Goal: Navigation & Orientation: Find specific page/section

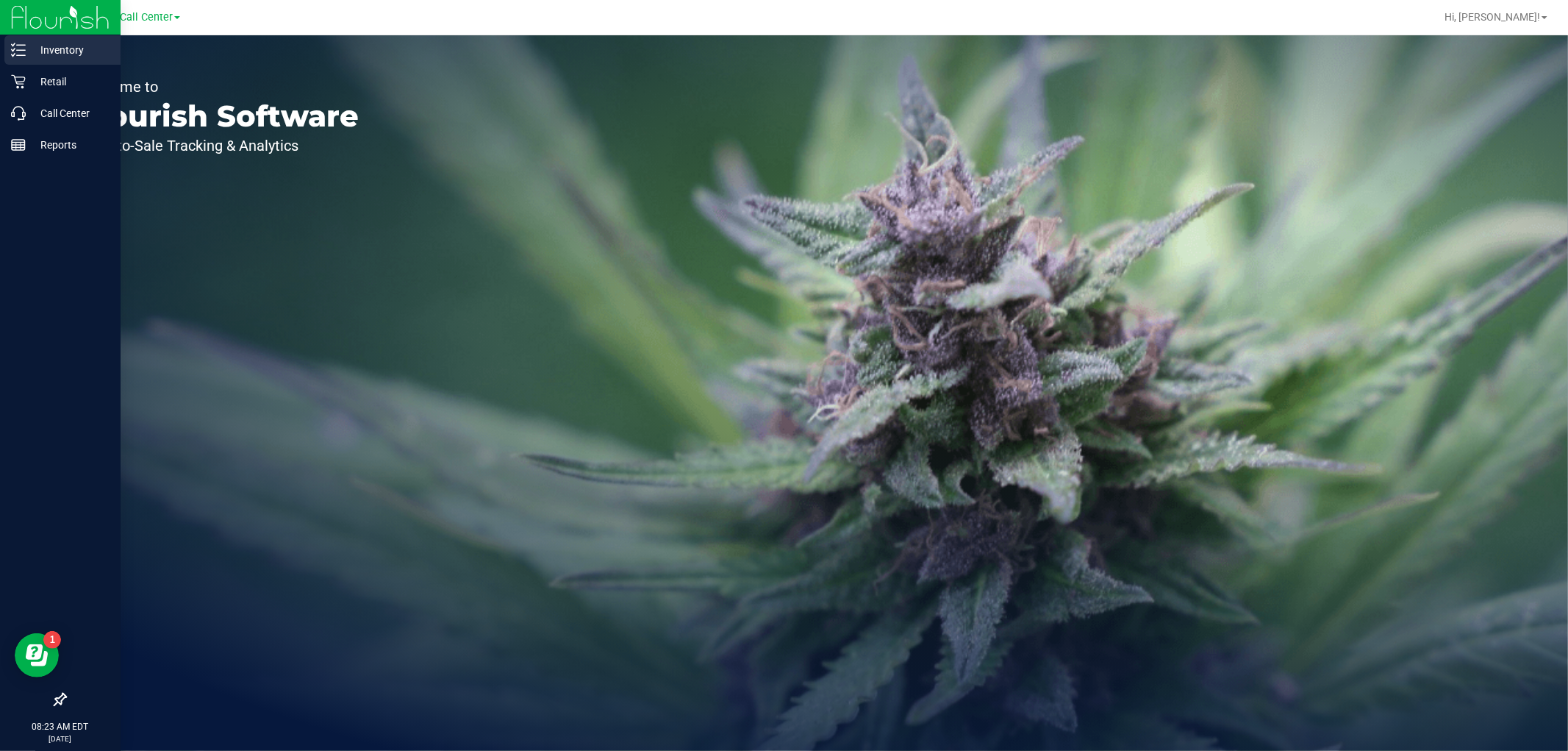
click at [78, 57] on p "Inventory" at bounding box center [69, 50] width 88 height 18
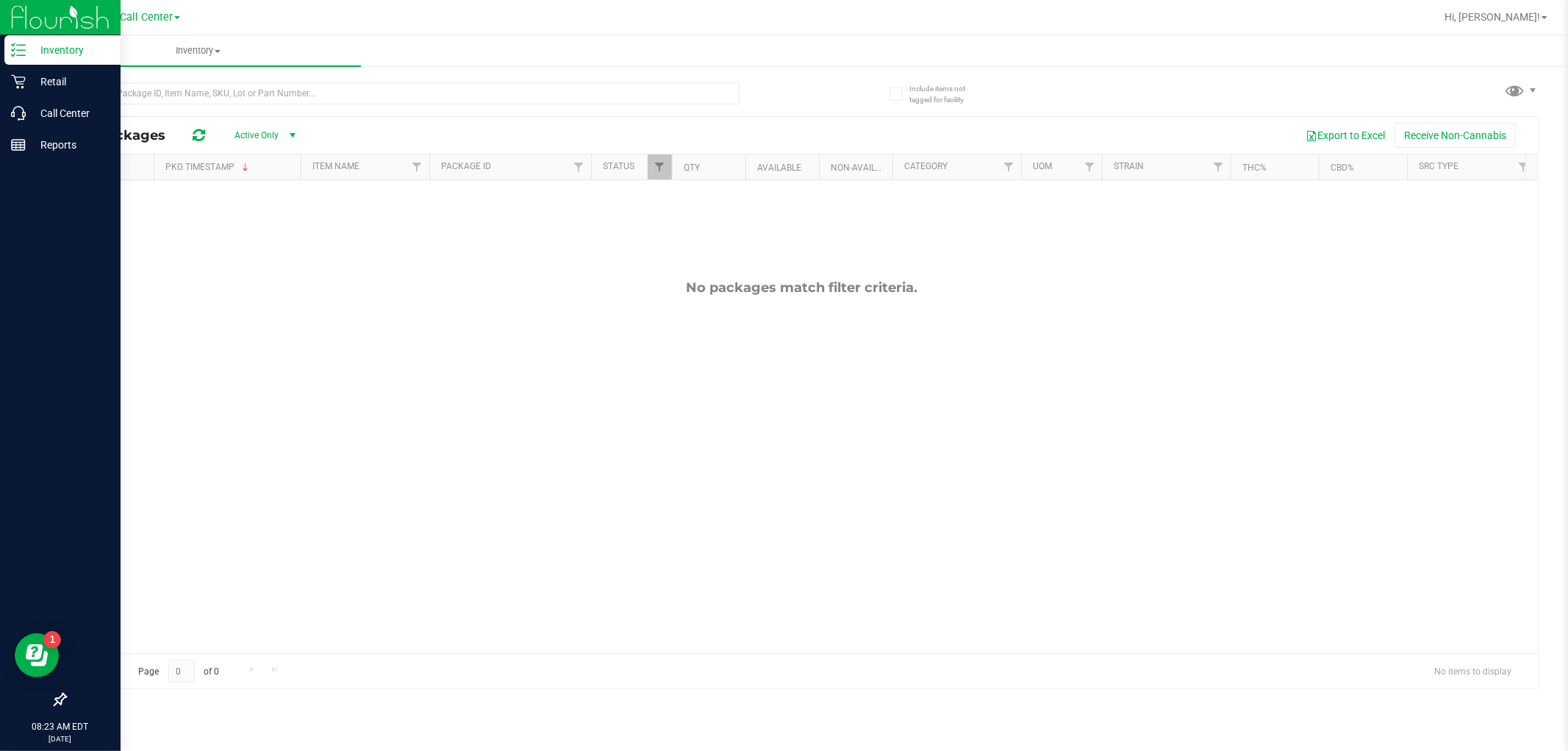
click at [52, 59] on div "Inventory" at bounding box center [62, 49] width 116 height 29
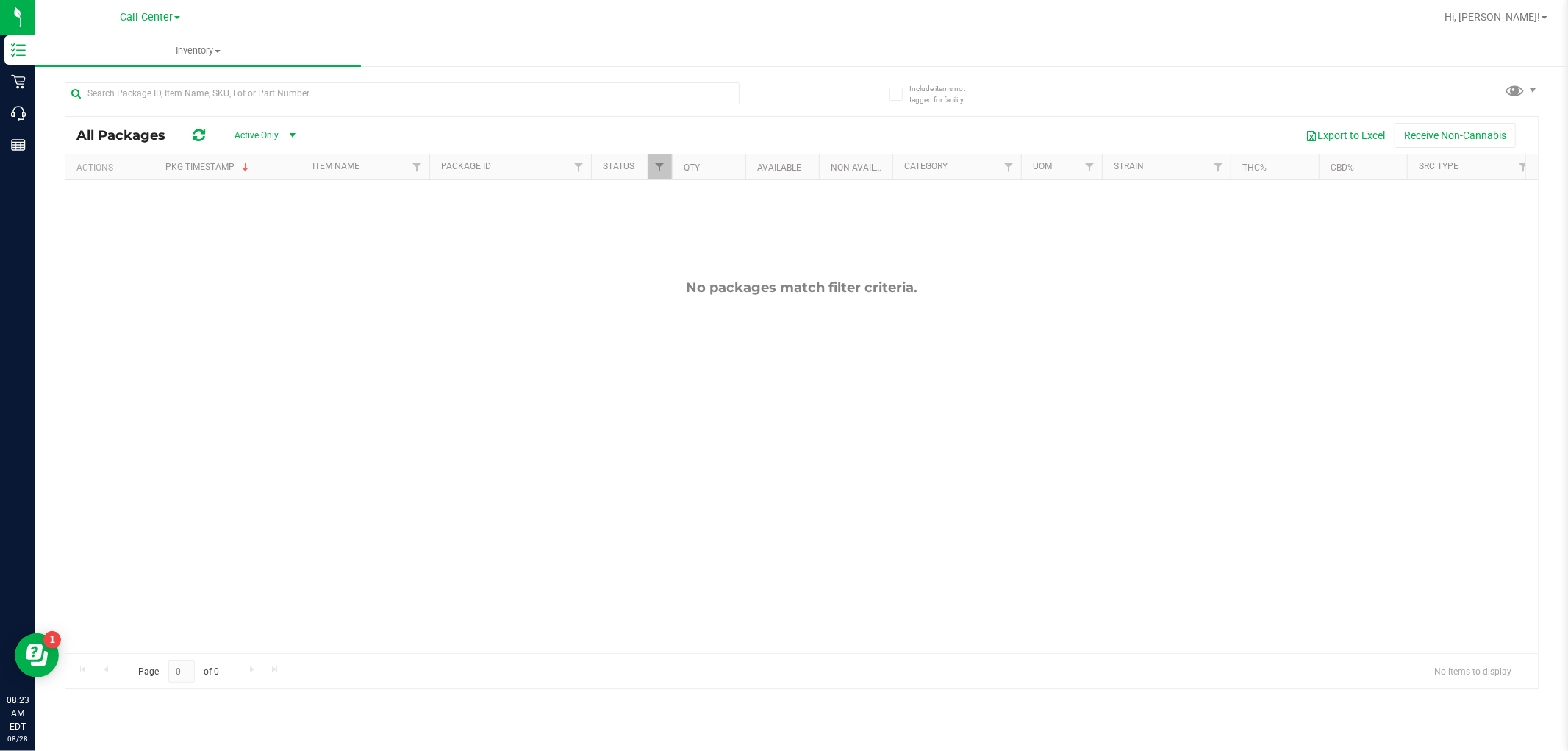
click at [287, 133] on span "select" at bounding box center [292, 135] width 11 height 11
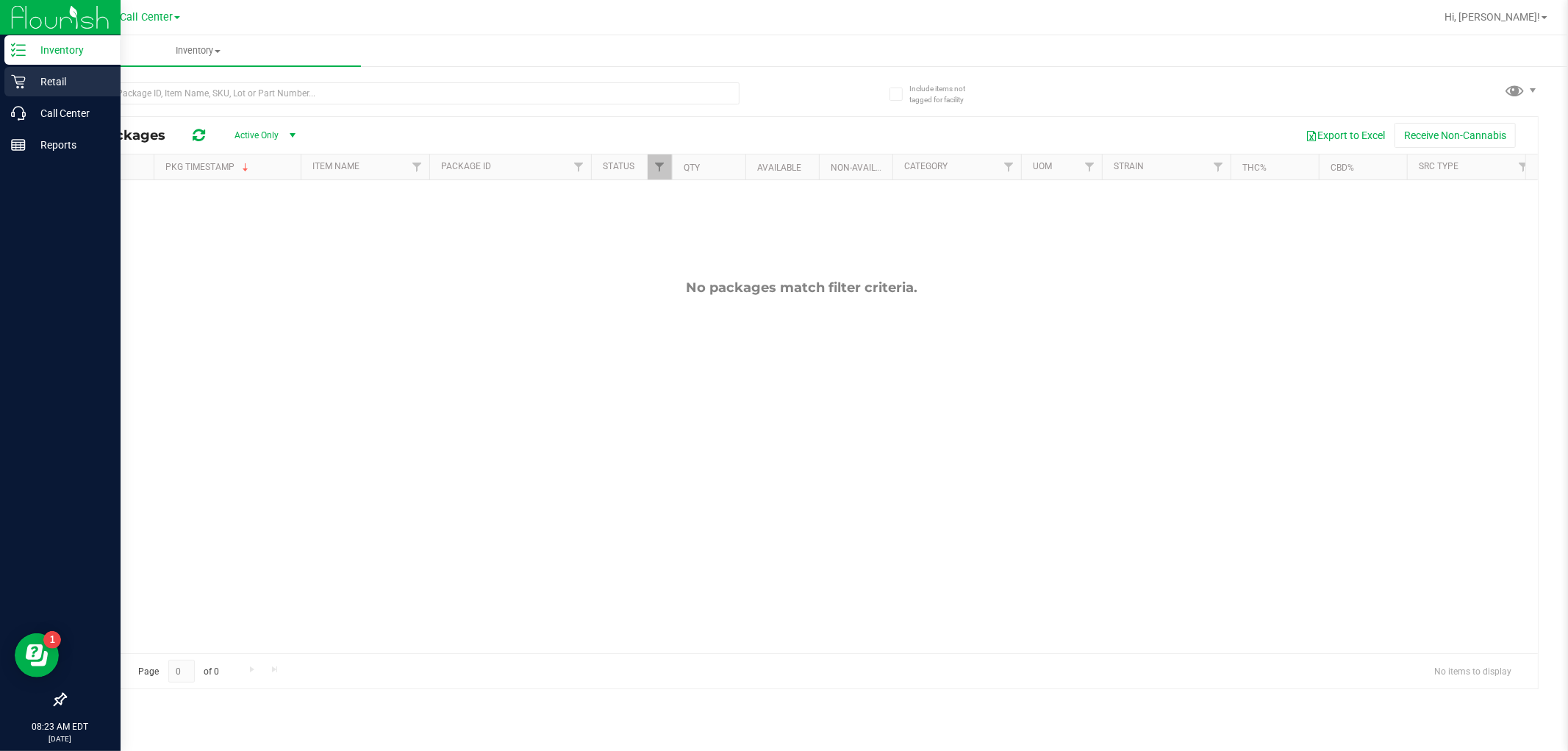
click at [18, 75] on icon at bounding box center [18, 81] width 15 height 15
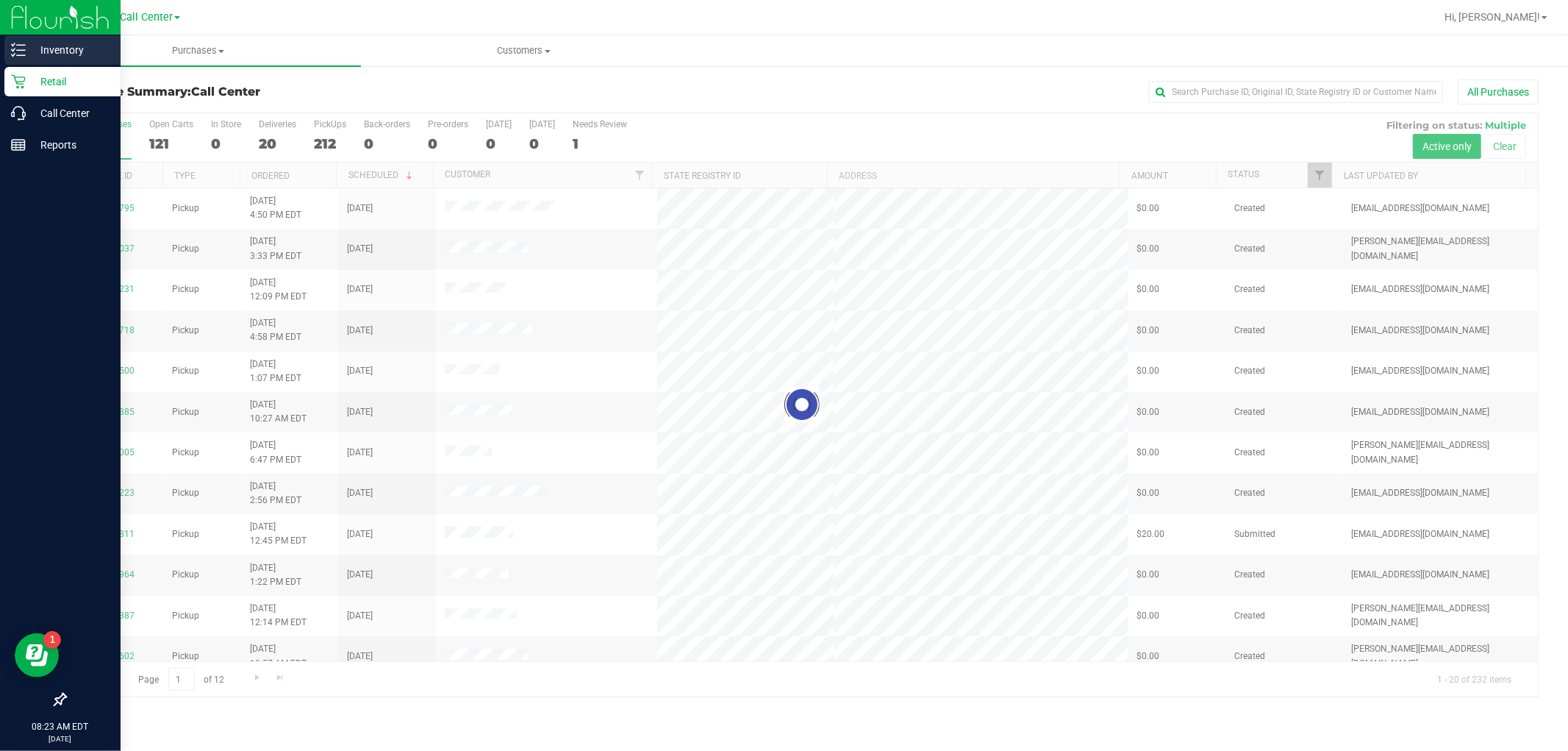
click at [69, 54] on p "Inventory" at bounding box center [69, 50] width 88 height 18
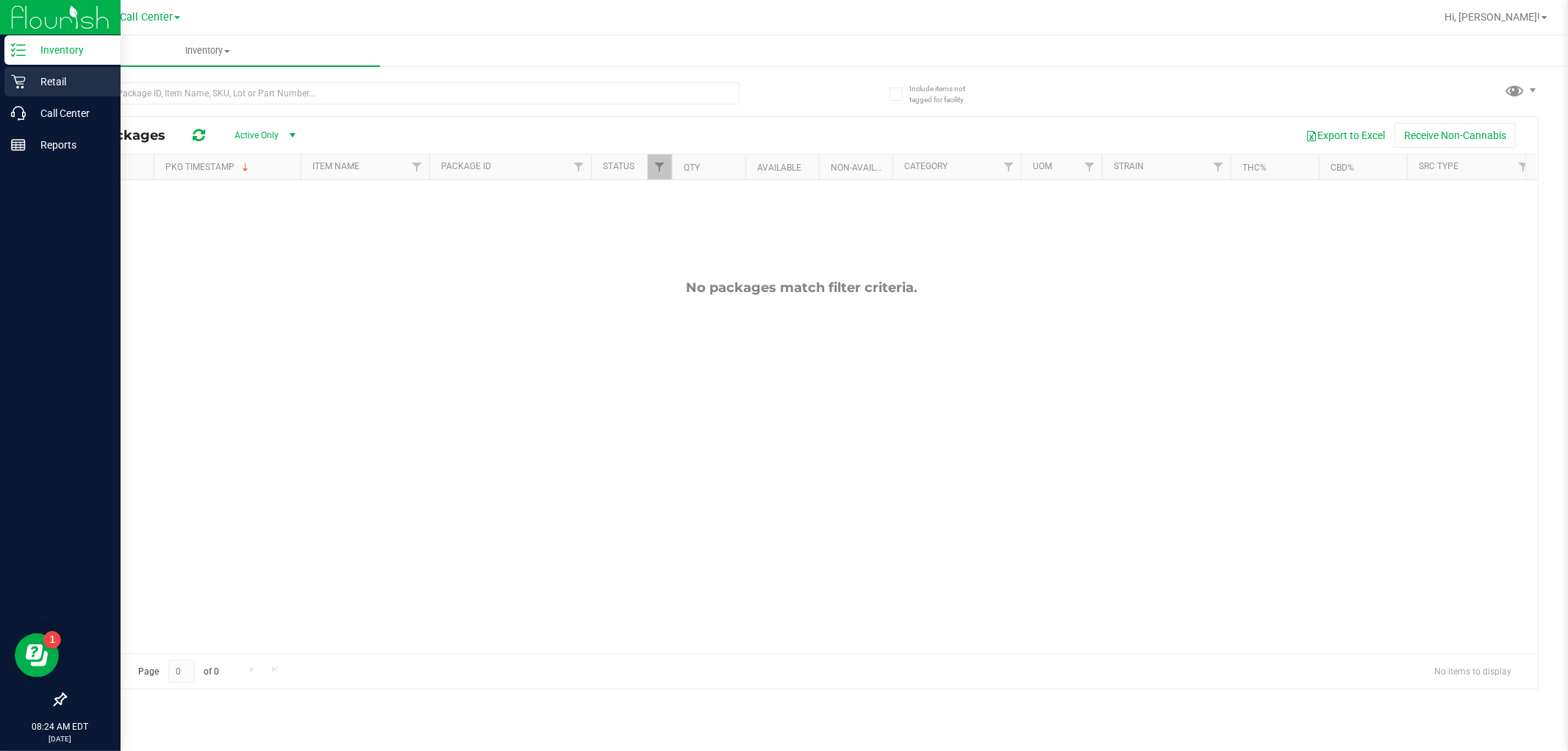
click at [60, 85] on p "Retail" at bounding box center [69, 82] width 88 height 18
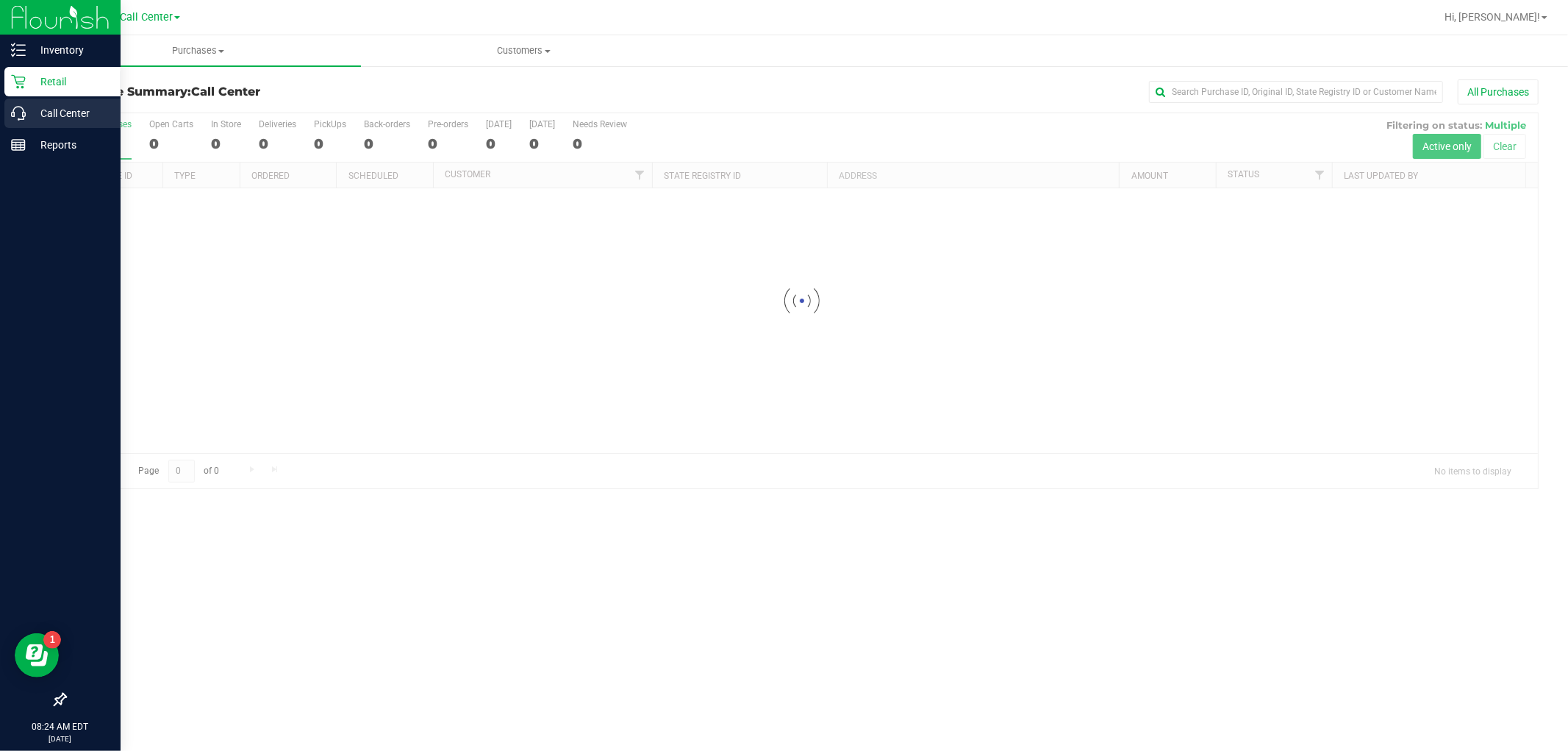
click at [71, 126] on div "Call Center" at bounding box center [62, 113] width 116 height 29
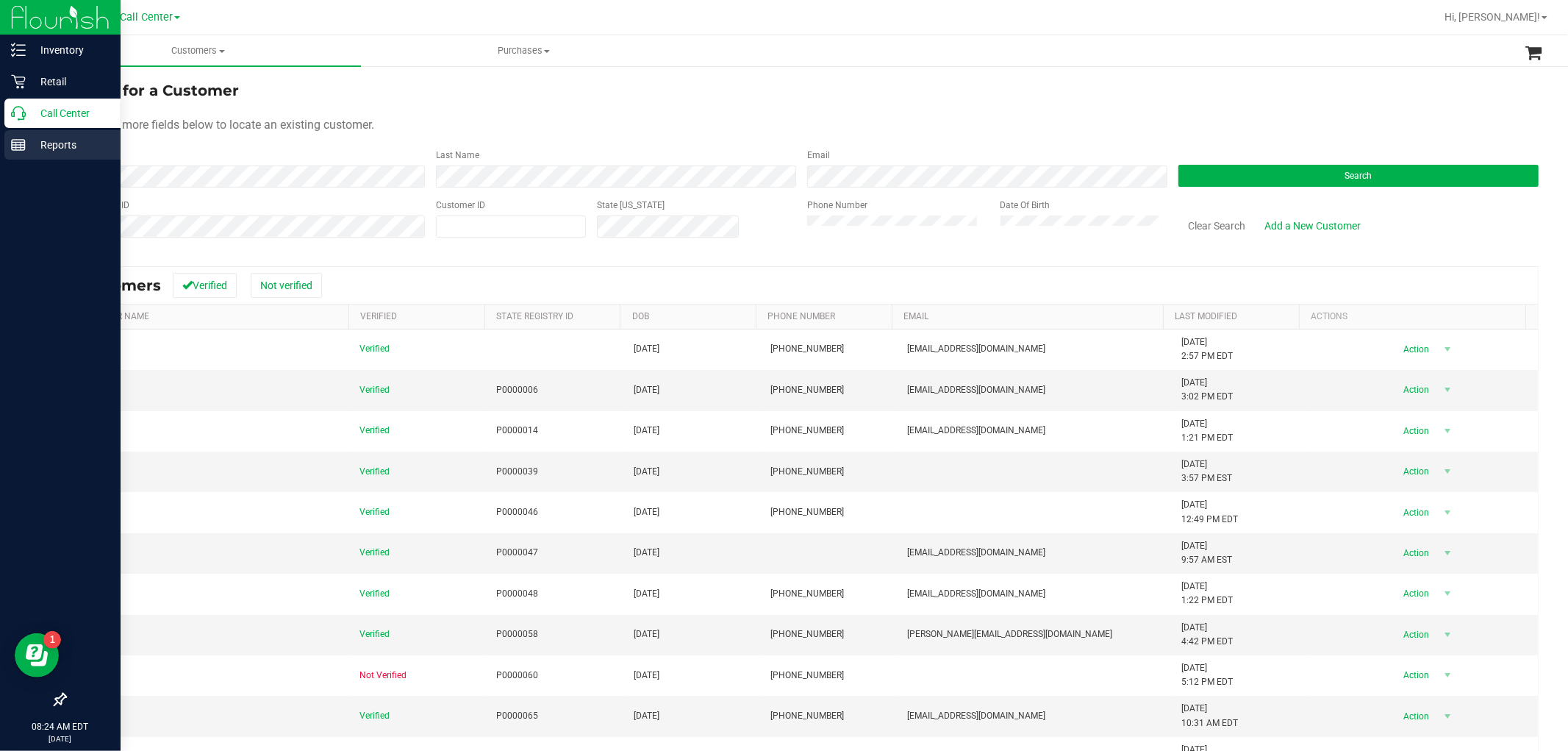
click at [71, 152] on p "Reports" at bounding box center [69, 145] width 88 height 18
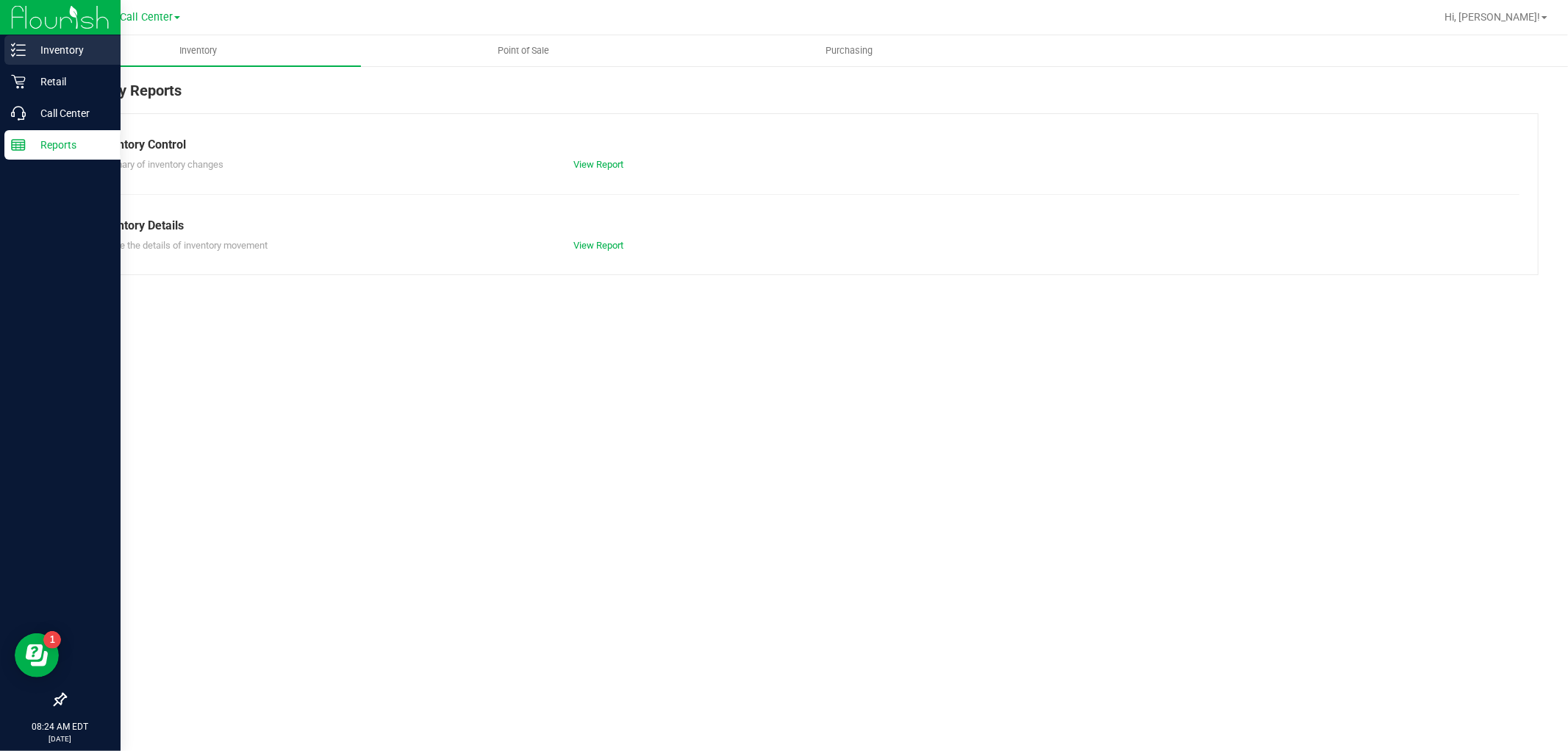
click at [50, 56] on p "Inventory" at bounding box center [69, 50] width 88 height 18
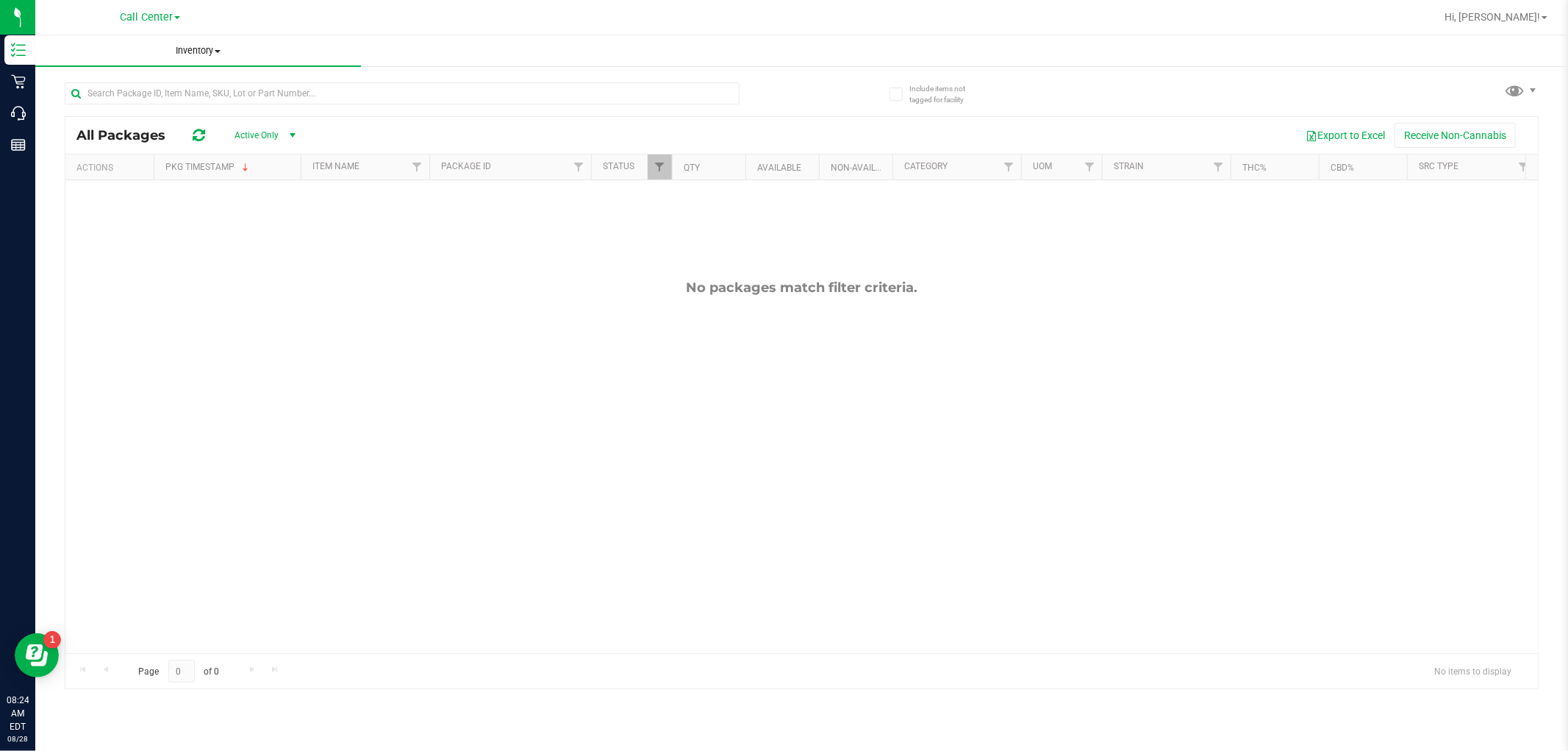
click at [218, 57] on uib-tab-heading "Inventory All packages All inventory Waste log" at bounding box center [198, 50] width 325 height 31
click at [105, 106] on span "All inventory" at bounding box center [84, 106] width 99 height 12
click at [233, 52] on span "Inventory" at bounding box center [207, 50] width 345 height 13
click at [228, 52] on span at bounding box center [227, 51] width 6 height 3
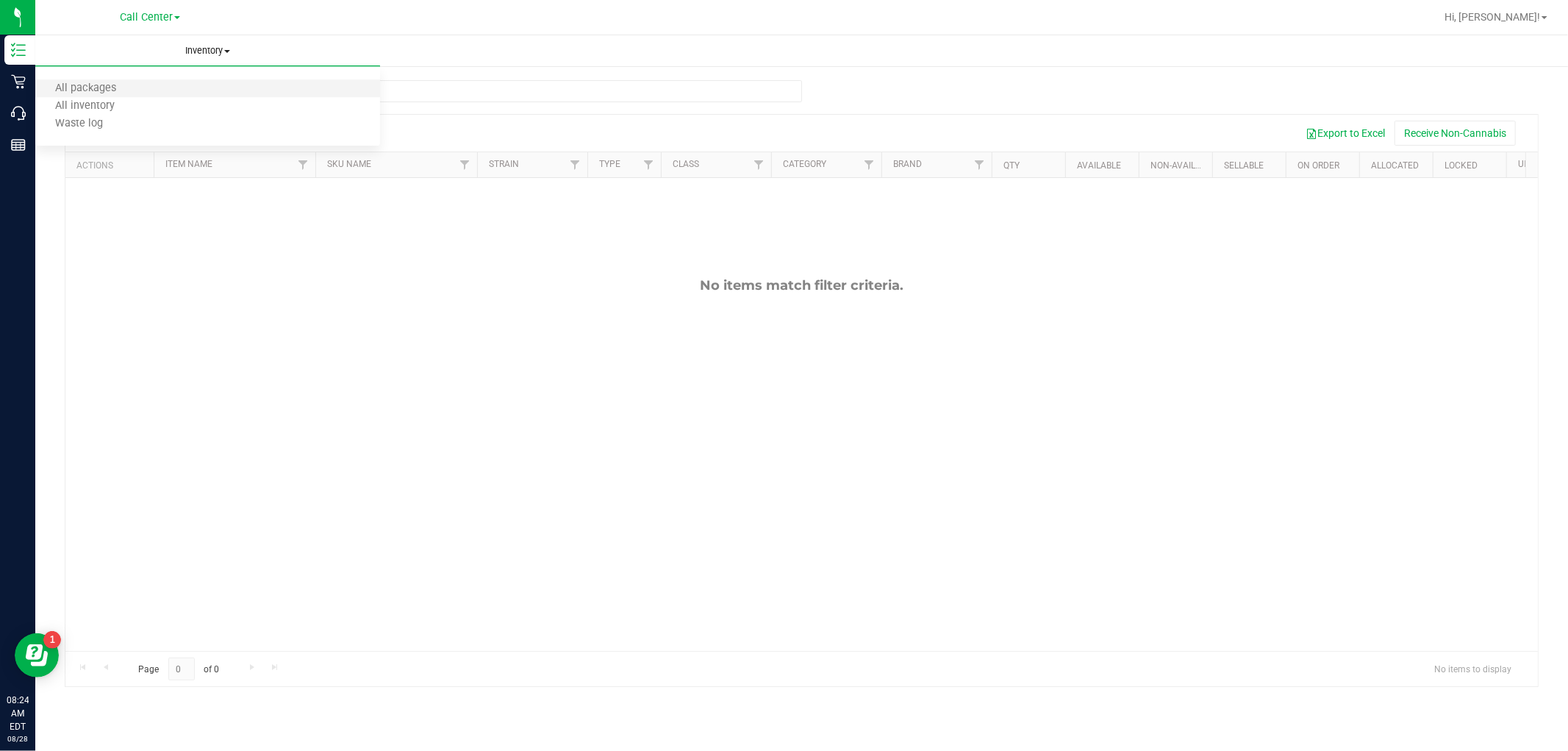
click at [142, 89] on li "All packages" at bounding box center [207, 89] width 345 height 18
click at [301, 135] on span "select" at bounding box center [293, 135] width 18 height 20
click at [289, 133] on span "select" at bounding box center [292, 135] width 11 height 11
click at [206, 52] on span "Inventory" at bounding box center [207, 50] width 345 height 13
click at [171, 107] on li "All inventory" at bounding box center [207, 106] width 345 height 18
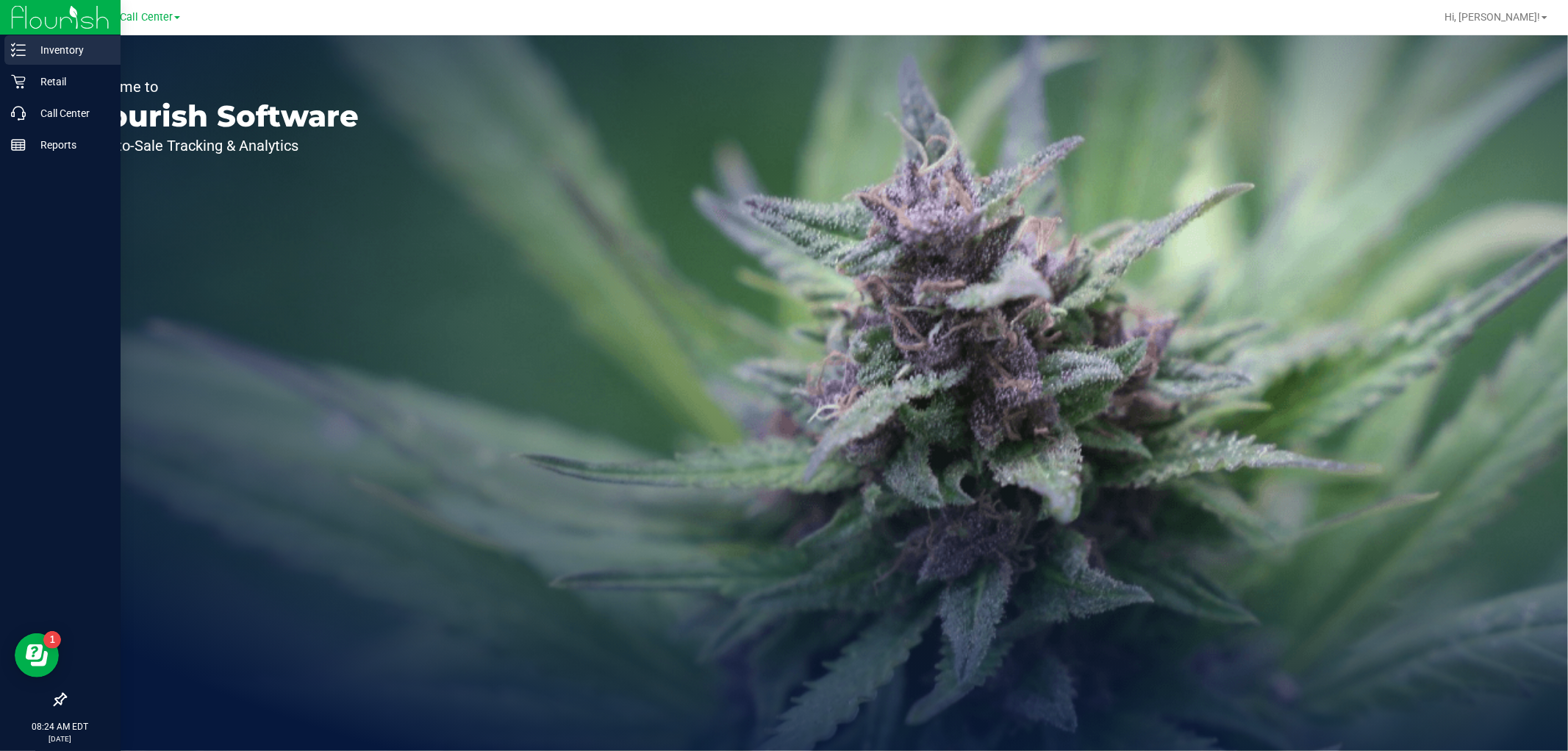
click at [20, 56] on icon at bounding box center [18, 50] width 15 height 15
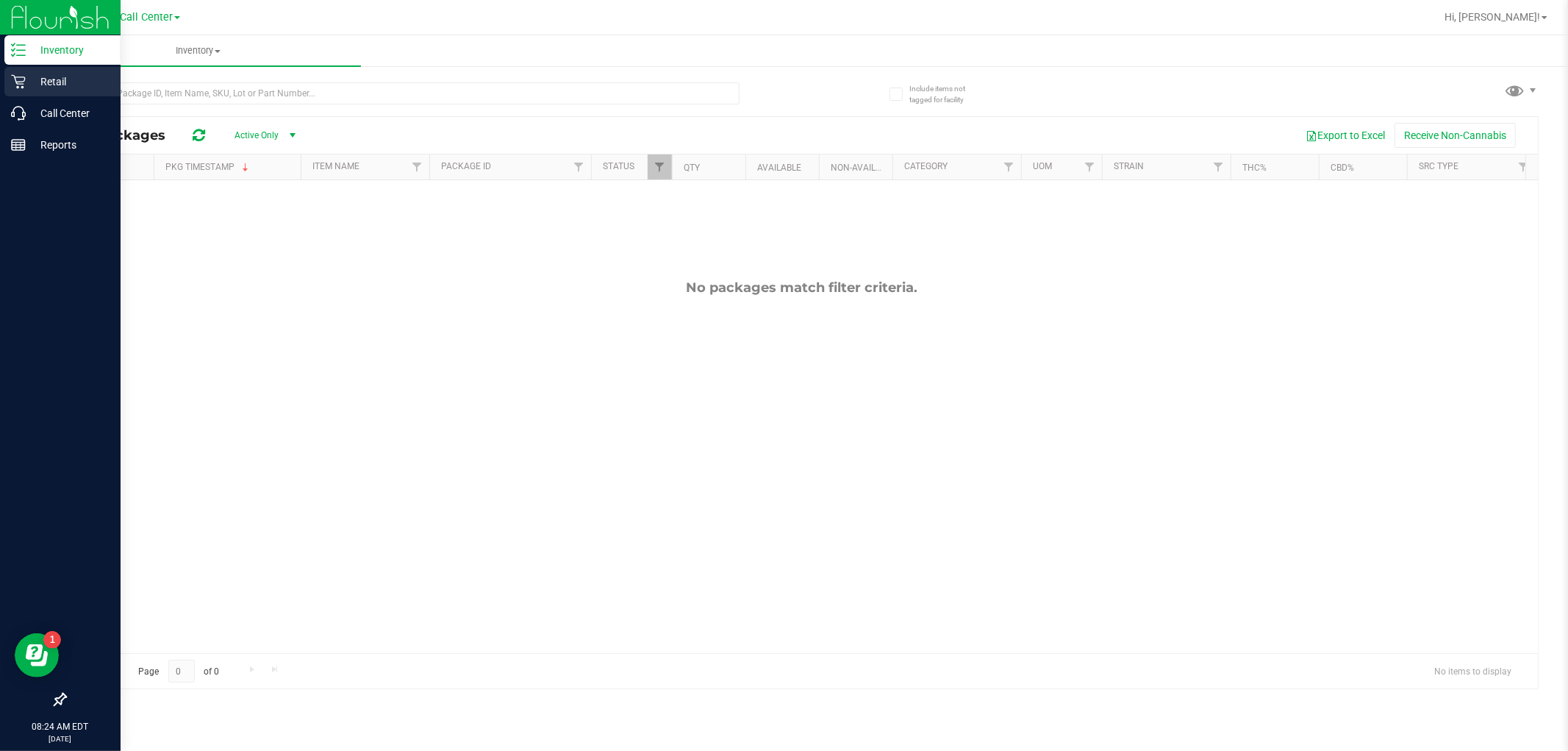
click at [41, 78] on p "Retail" at bounding box center [69, 82] width 88 height 18
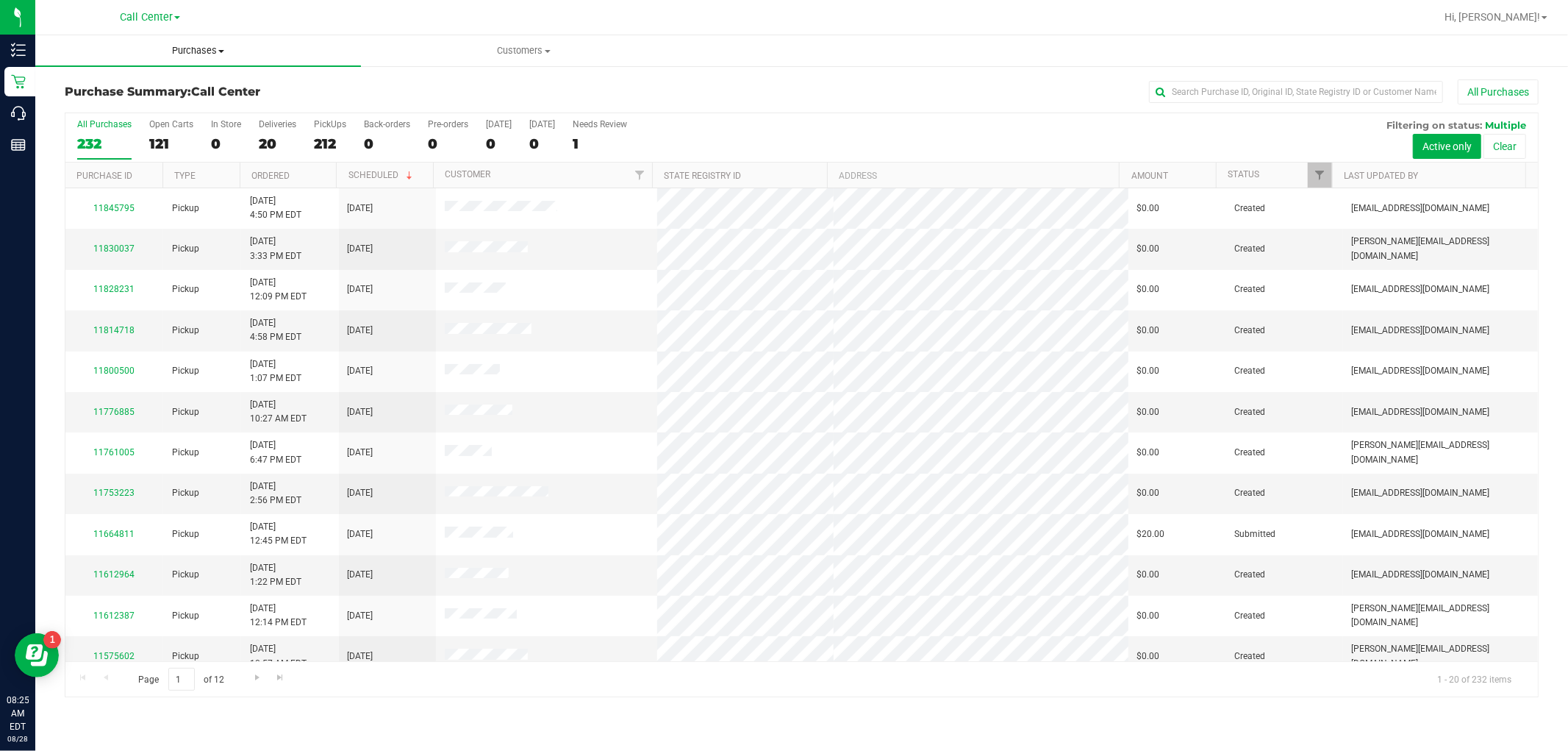
click at [185, 47] on span "Purchases" at bounding box center [198, 50] width 325 height 13
click at [105, 123] on span "All purchases" at bounding box center [87, 124] width 105 height 12
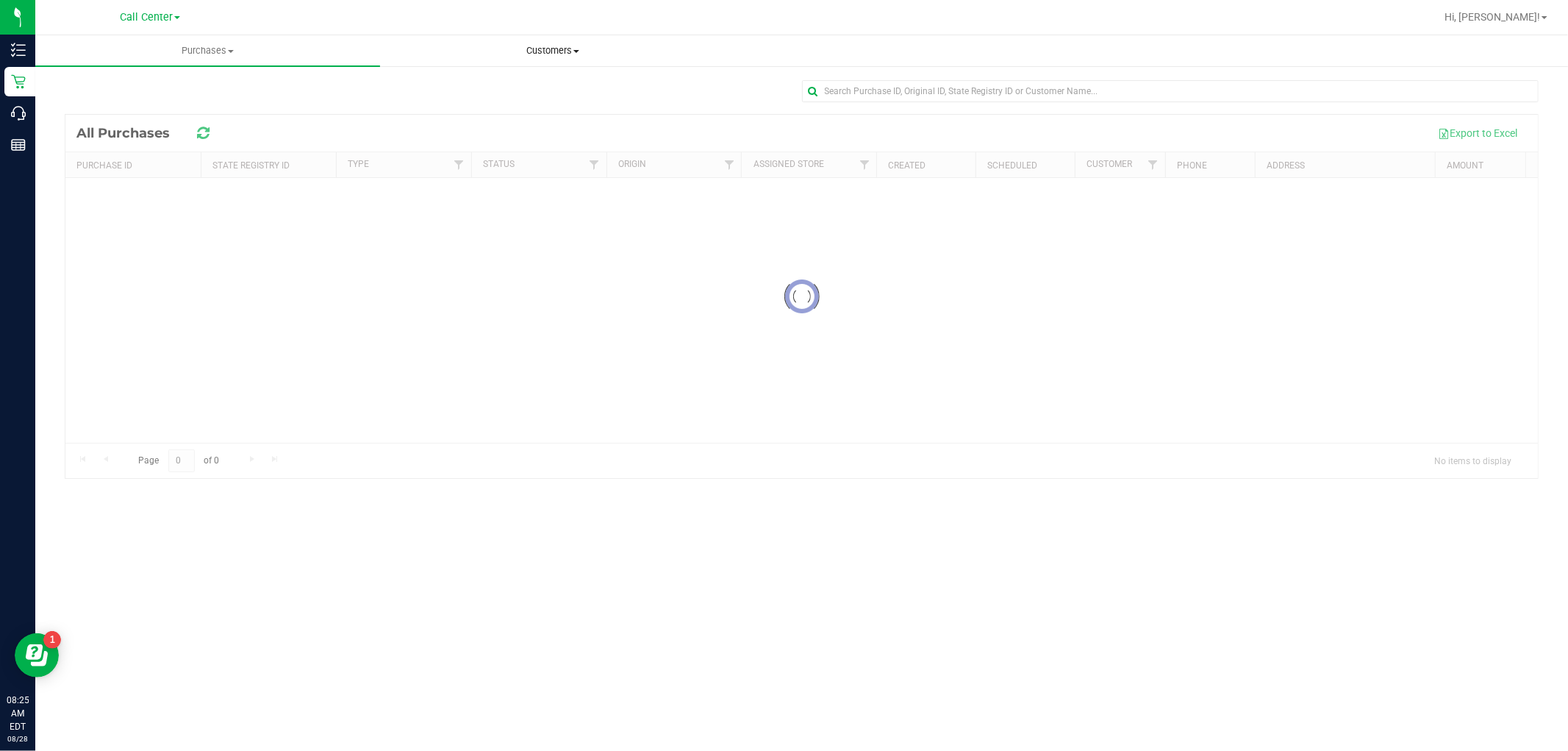
click at [555, 52] on span "Customers" at bounding box center [552, 50] width 344 height 13
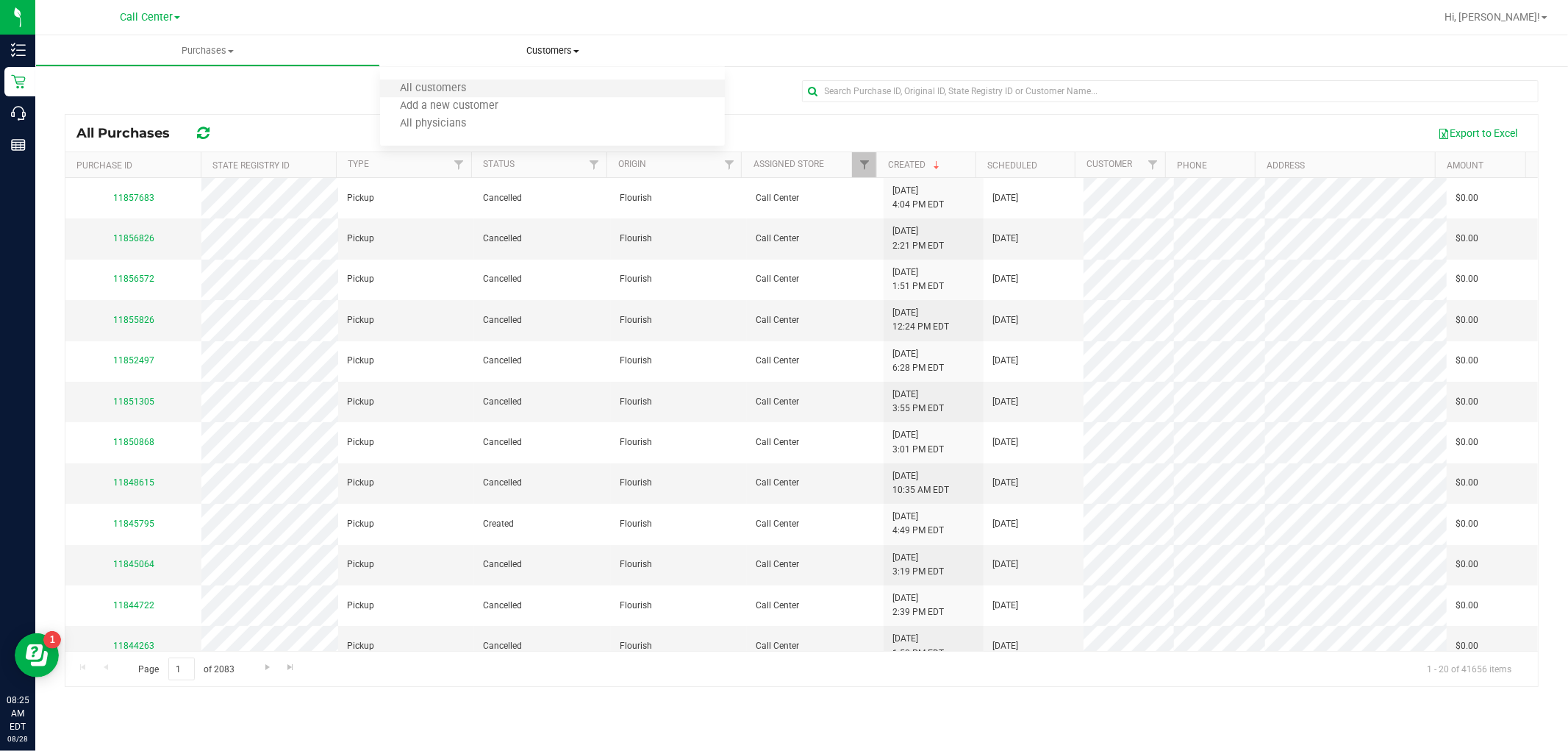
click at [514, 85] on li "All customers" at bounding box center [552, 89] width 345 height 18
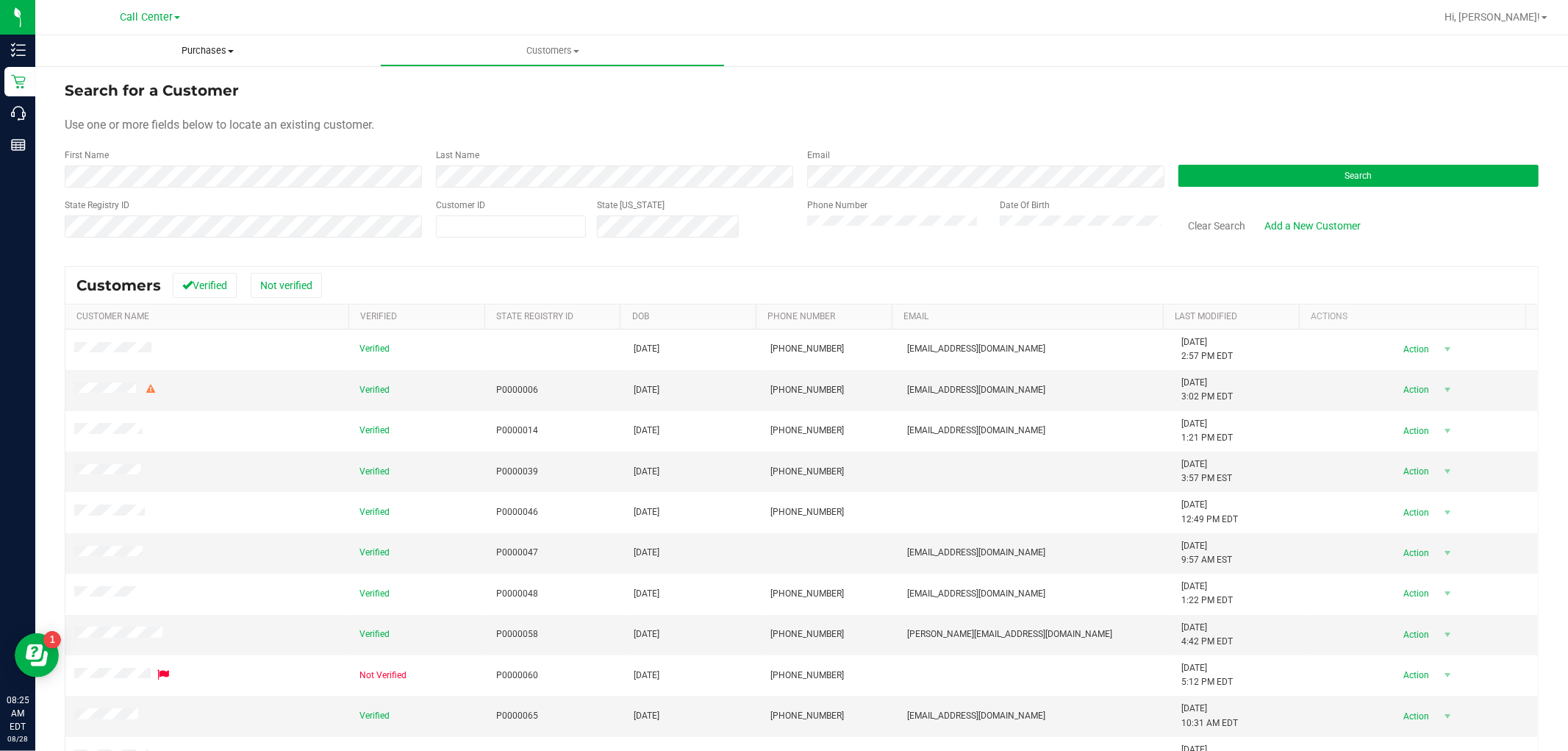
click at [202, 52] on span "Purchases" at bounding box center [207, 50] width 345 height 13
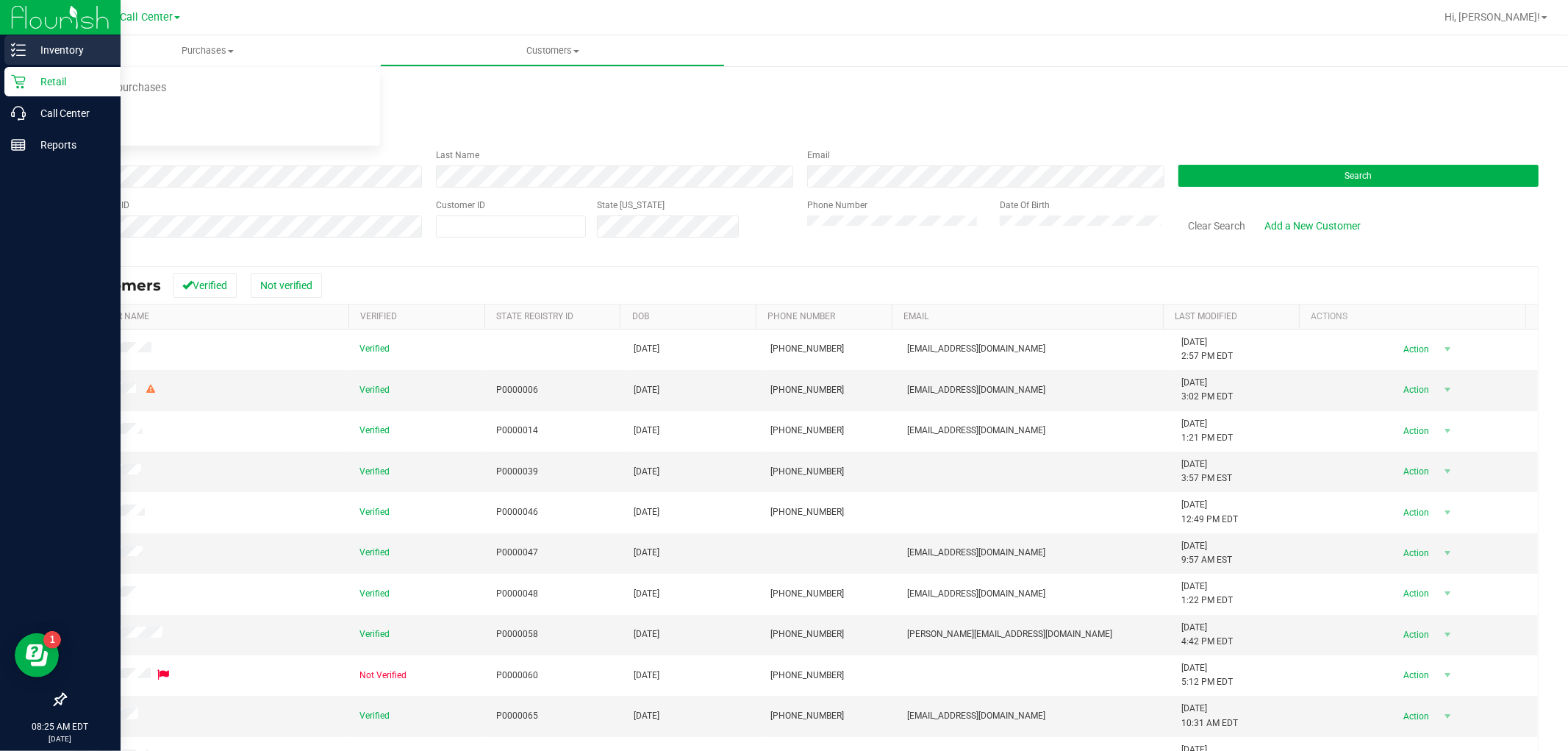
click at [33, 52] on p "Inventory" at bounding box center [69, 50] width 88 height 18
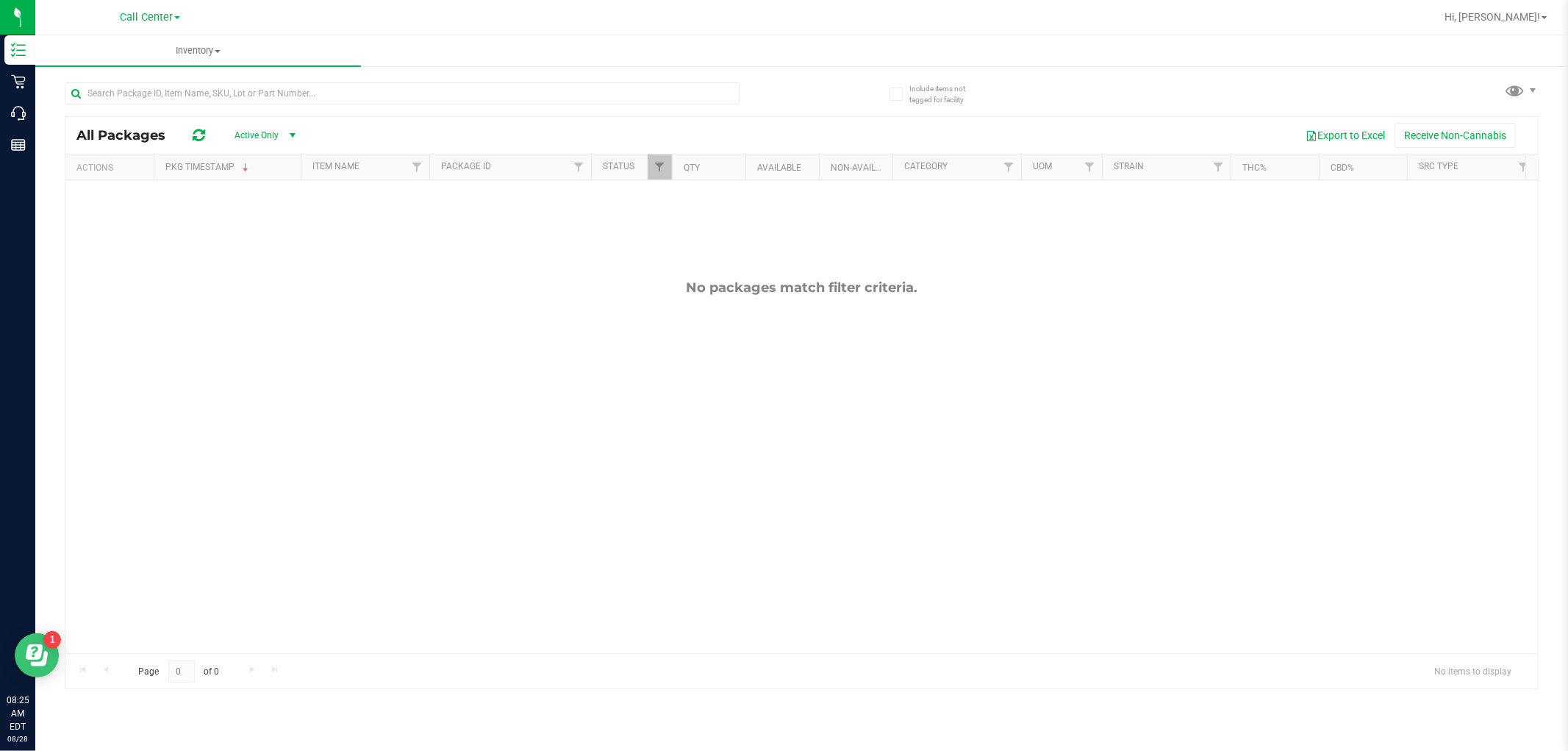
click at [33, 642] on button "Open Resource Center" at bounding box center [37, 654] width 44 height 44
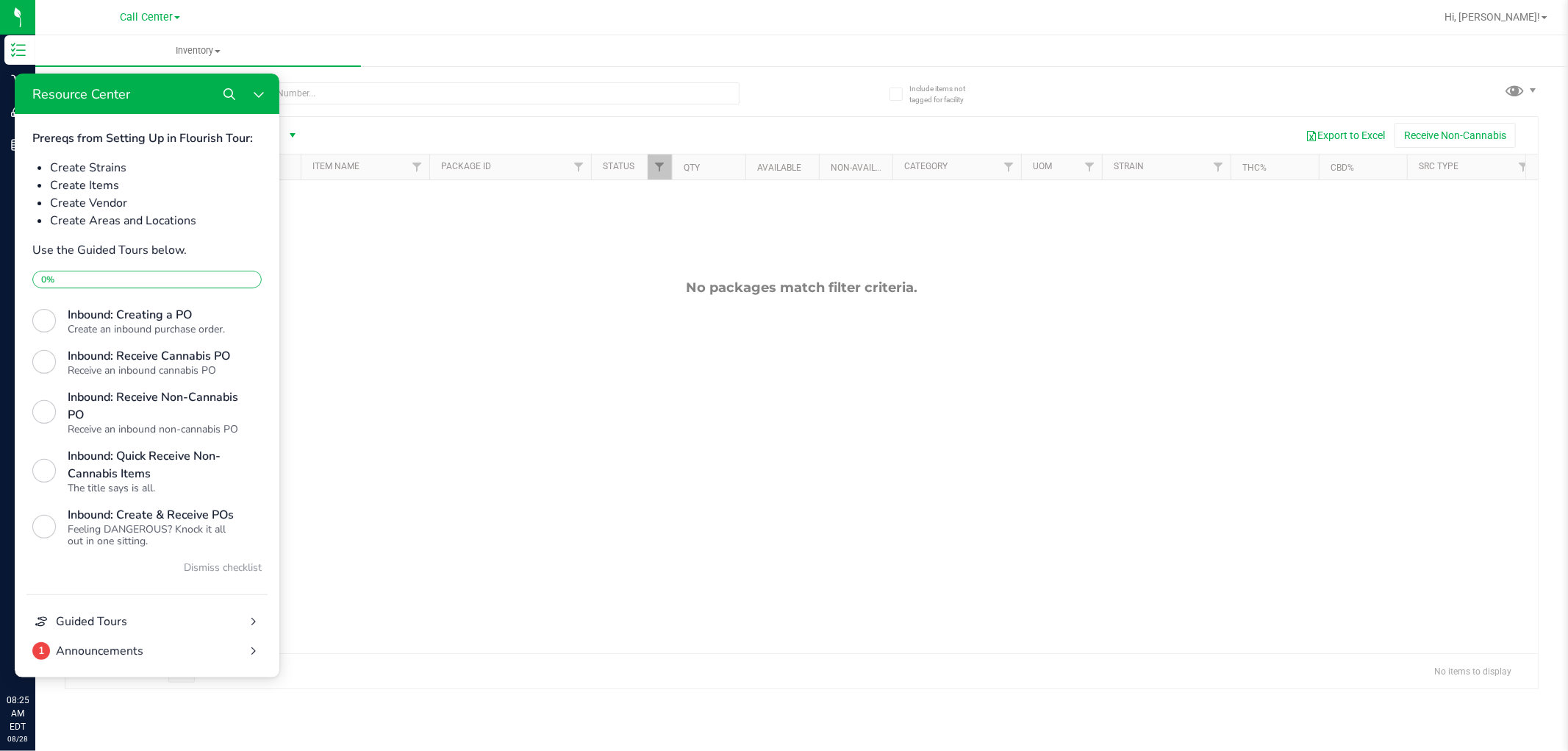
scroll to position [480, 0]
click at [253, 90] on icon "Close Resource Center" at bounding box center [258, 93] width 11 height 11
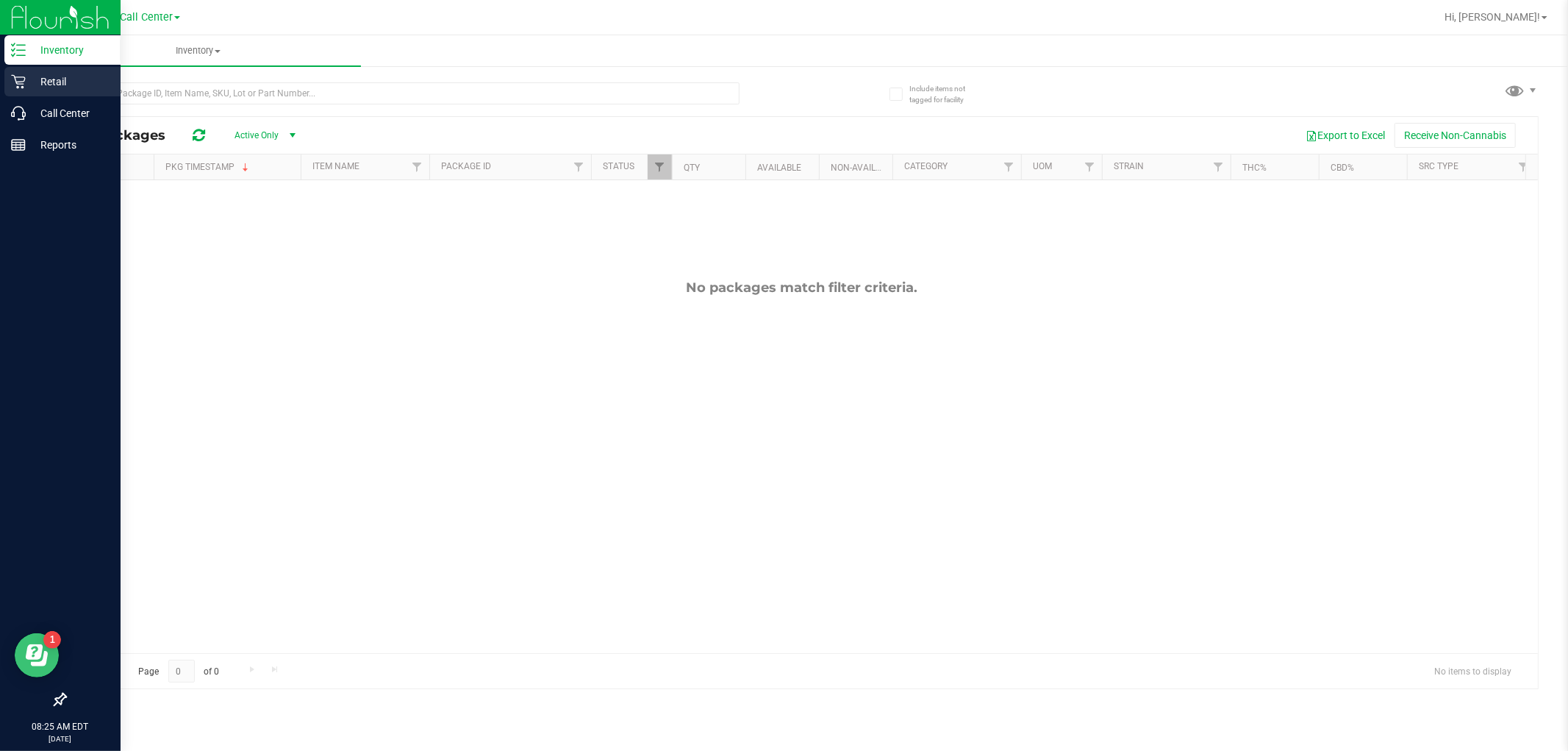
scroll to position [0, 0]
click at [40, 55] on p "Inventory" at bounding box center [69, 50] width 88 height 18
